Goal: Answer question/provide support

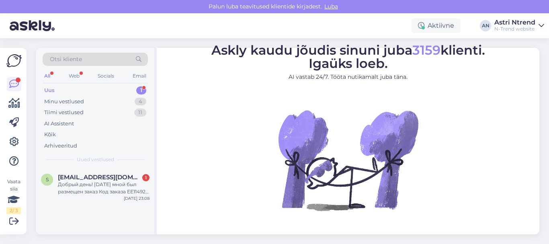
click at [64, 92] on div "Uus 1" at bounding box center [95, 90] width 105 height 11
click at [144, 90] on div "1" at bounding box center [141, 90] width 10 height 8
click at [103, 183] on div "Добрый день! [DATE] мной был размещен заказ Код заказа EE114923 в котором я оши…" at bounding box center [104, 188] width 92 height 14
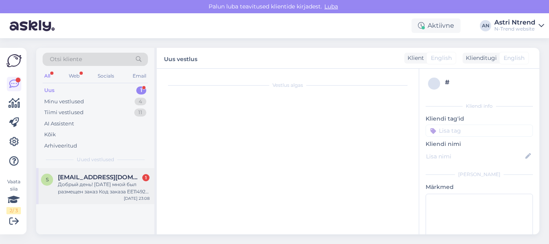
scroll to position [17, 0]
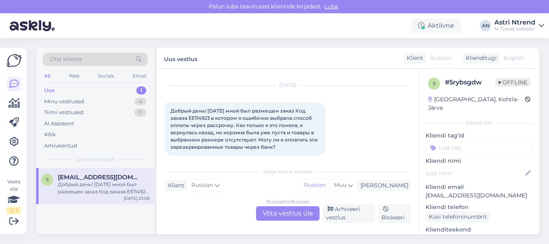
click at [280, 215] on div "Russian to Russian Võta vestlus üle" at bounding box center [287, 213] width 63 height 14
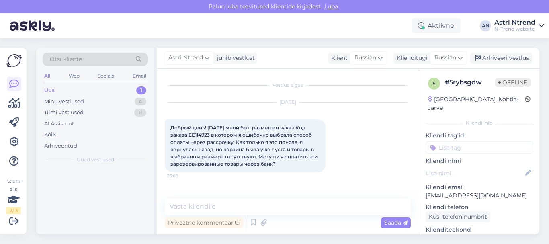
scroll to position [0, 0]
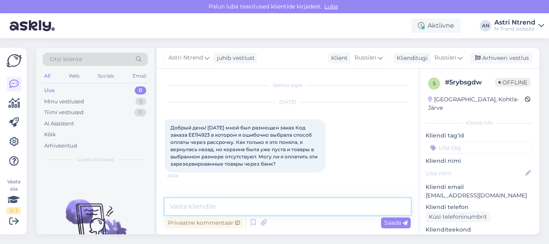
click at [217, 203] on textarea at bounding box center [288, 206] width 246 height 17
drag, startPoint x: 206, startPoint y: 127, endPoint x: 171, endPoint y: 127, distance: 35.4
click at [171, 127] on span "Добрый день! [DATE] мной был размещен заказ Код заказа EE114923 в котором я оши…" at bounding box center [244, 146] width 148 height 42
copy span "Добрый день!"
click at [215, 205] on textarea at bounding box center [288, 206] width 246 height 17
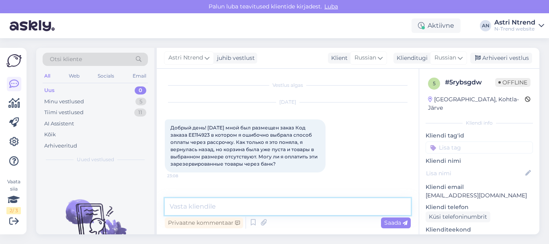
paste textarea "Добрый день!"
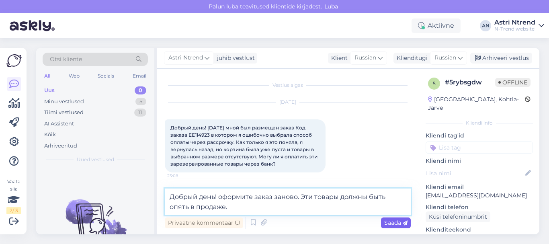
type textarea "Добрый день! оформите заказ заново. Эти товары должны быть опять в продаже."
click at [387, 222] on span "Saada" at bounding box center [395, 222] width 23 height 7
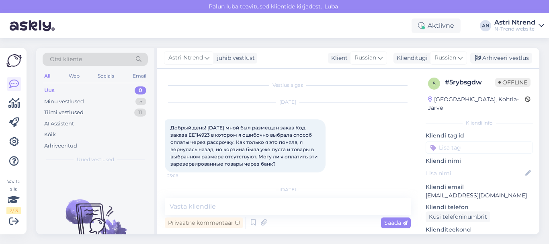
scroll to position [49, 0]
